Goal: Task Accomplishment & Management: Use online tool/utility

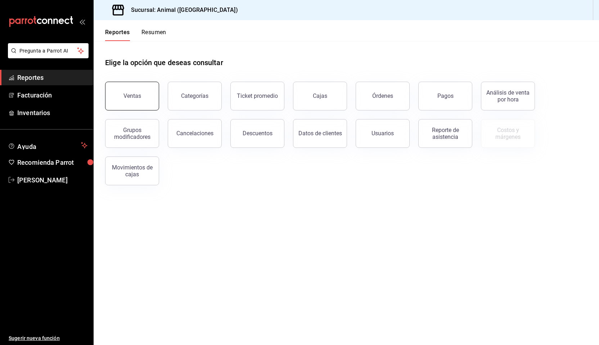
click at [150, 99] on button "Ventas" at bounding box center [132, 96] width 54 height 29
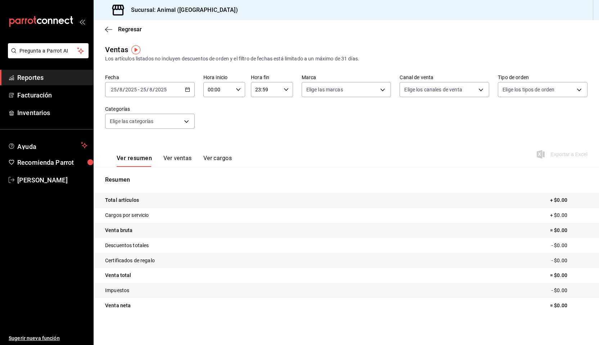
click at [181, 94] on div "[DATE] [DATE] - [DATE] [DATE]" at bounding box center [150, 89] width 90 height 15
click at [138, 177] on span "Rango de fechas" at bounding box center [139, 177] width 56 height 8
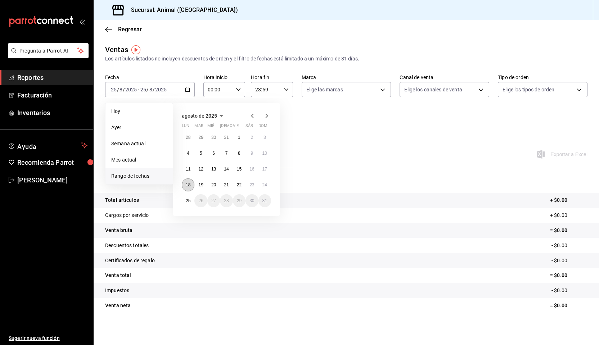
click at [186, 184] on abbr "18" at bounding box center [188, 185] width 5 height 5
click at [191, 201] on abbr "25" at bounding box center [188, 200] width 5 height 5
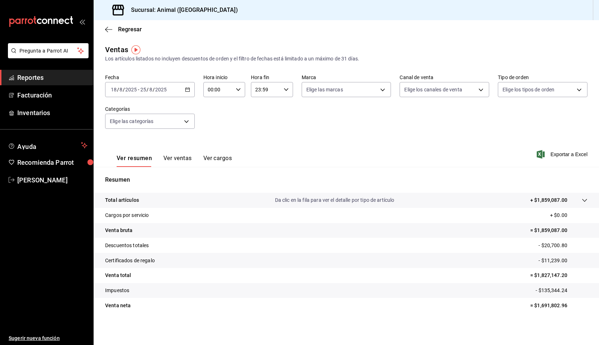
click at [242, 92] on div "00:00 Hora inicio" at bounding box center [224, 89] width 42 height 15
click at [213, 122] on span "05" at bounding box center [213, 123] width 9 height 6
type input "05:00"
click at [285, 87] on div at bounding box center [299, 172] width 599 height 345
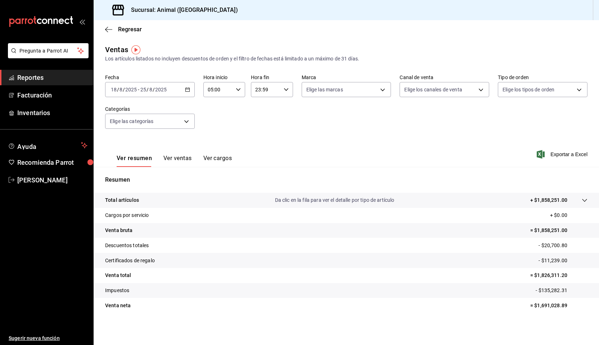
click at [286, 89] on icon "button" at bounding box center [286, 89] width 5 height 5
click at [265, 128] on span "05" at bounding box center [261, 125] width 9 height 6
type input "05:59"
click at [542, 153] on div at bounding box center [299, 172] width 599 height 345
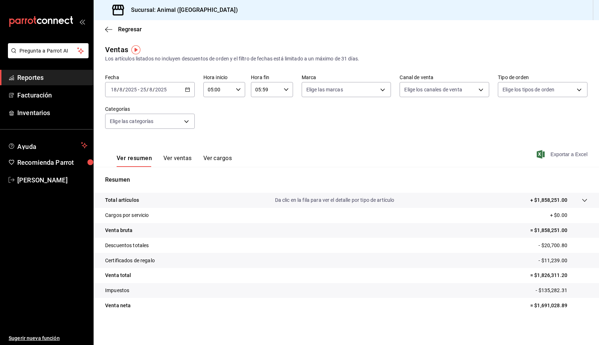
click at [542, 154] on icon "button" at bounding box center [541, 154] width 8 height 9
click at [186, 91] on icon "button" at bounding box center [187, 89] width 5 height 5
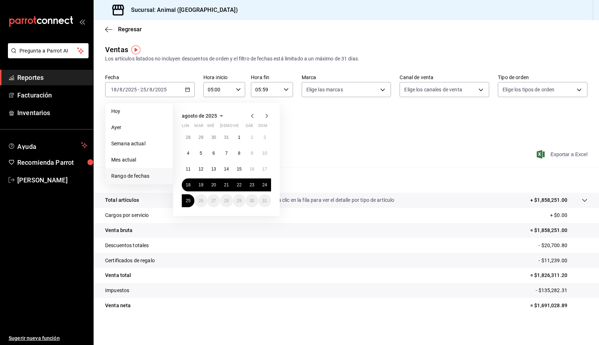
drag, startPoint x: 339, startPoint y: 134, endPoint x: 335, endPoint y: 134, distance: 3.6
click at [339, 134] on div "Fecha [DATE] [DATE] - [DATE] [DATE] [DATE] [DATE] Semana actual Mes actual [GEO…" at bounding box center [346, 105] width 483 height 63
